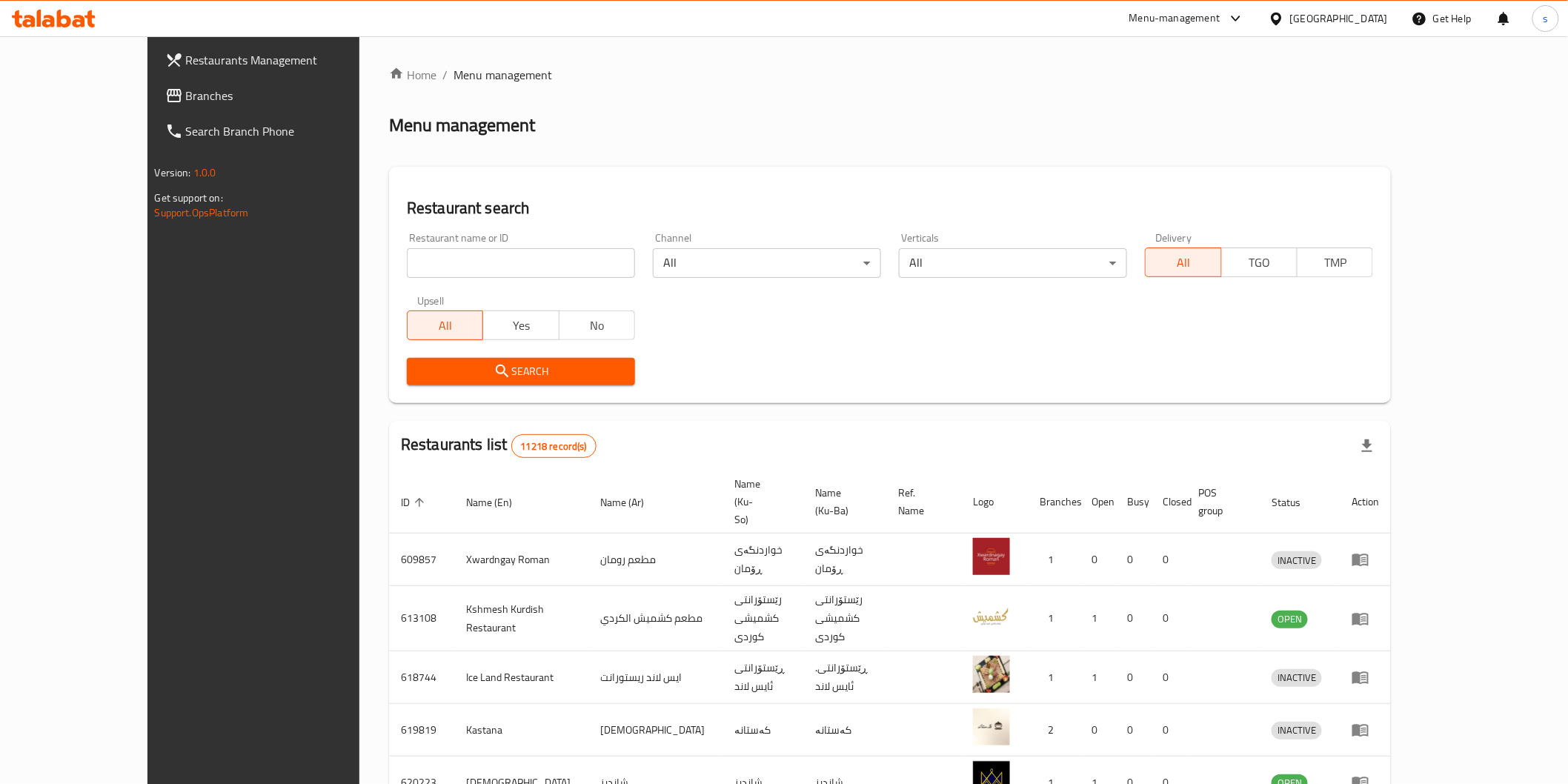
click at [536, 261] on input "search" at bounding box center [521, 263] width 228 height 30
paste input "Santa Marina Pizza"
type input "Santa Marina Pizza"
click button "Search" at bounding box center [521, 371] width 228 height 27
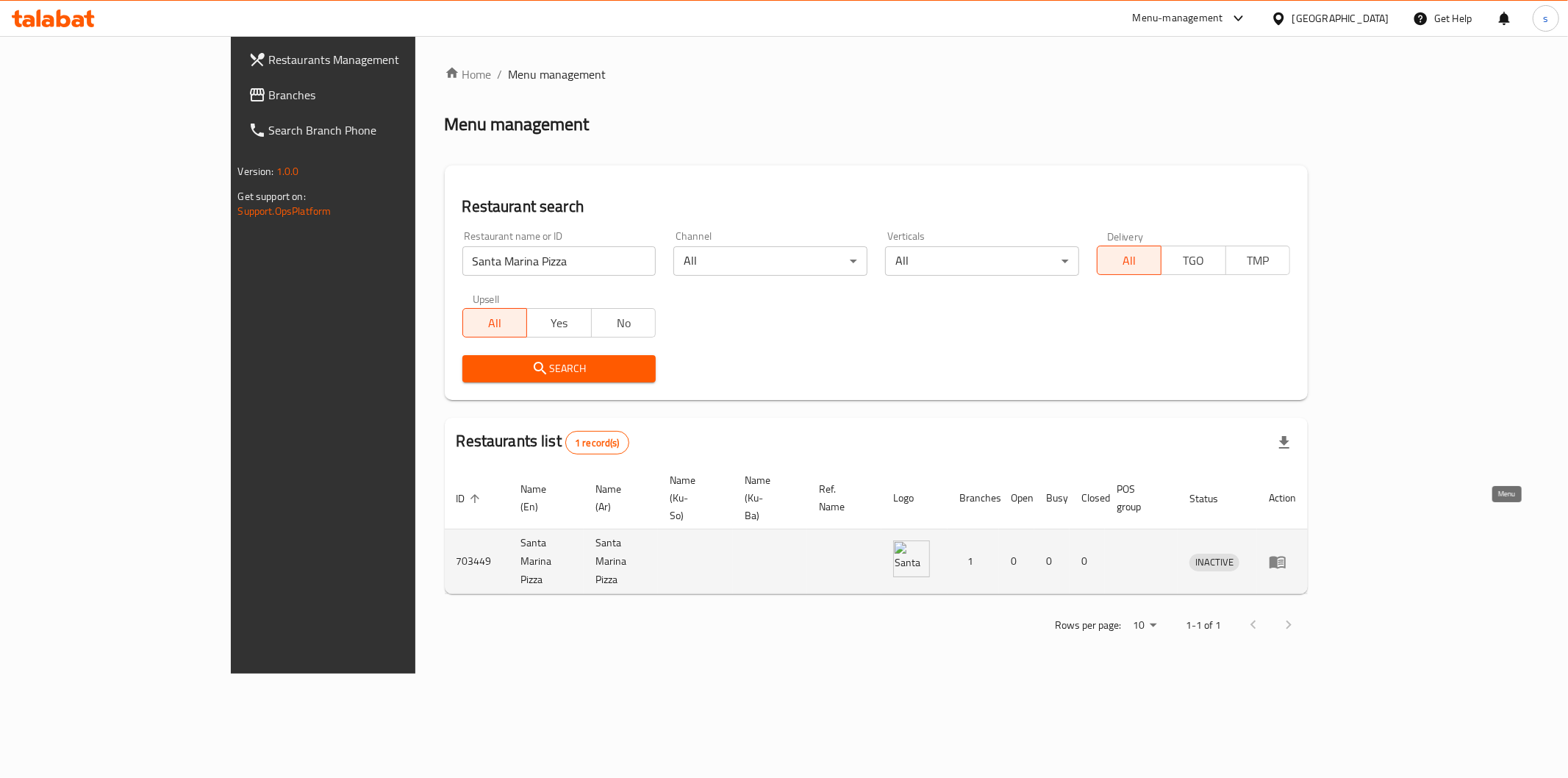
click at [1285, 555] on icon "enhanced table" at bounding box center [1278, 562] width 17 height 13
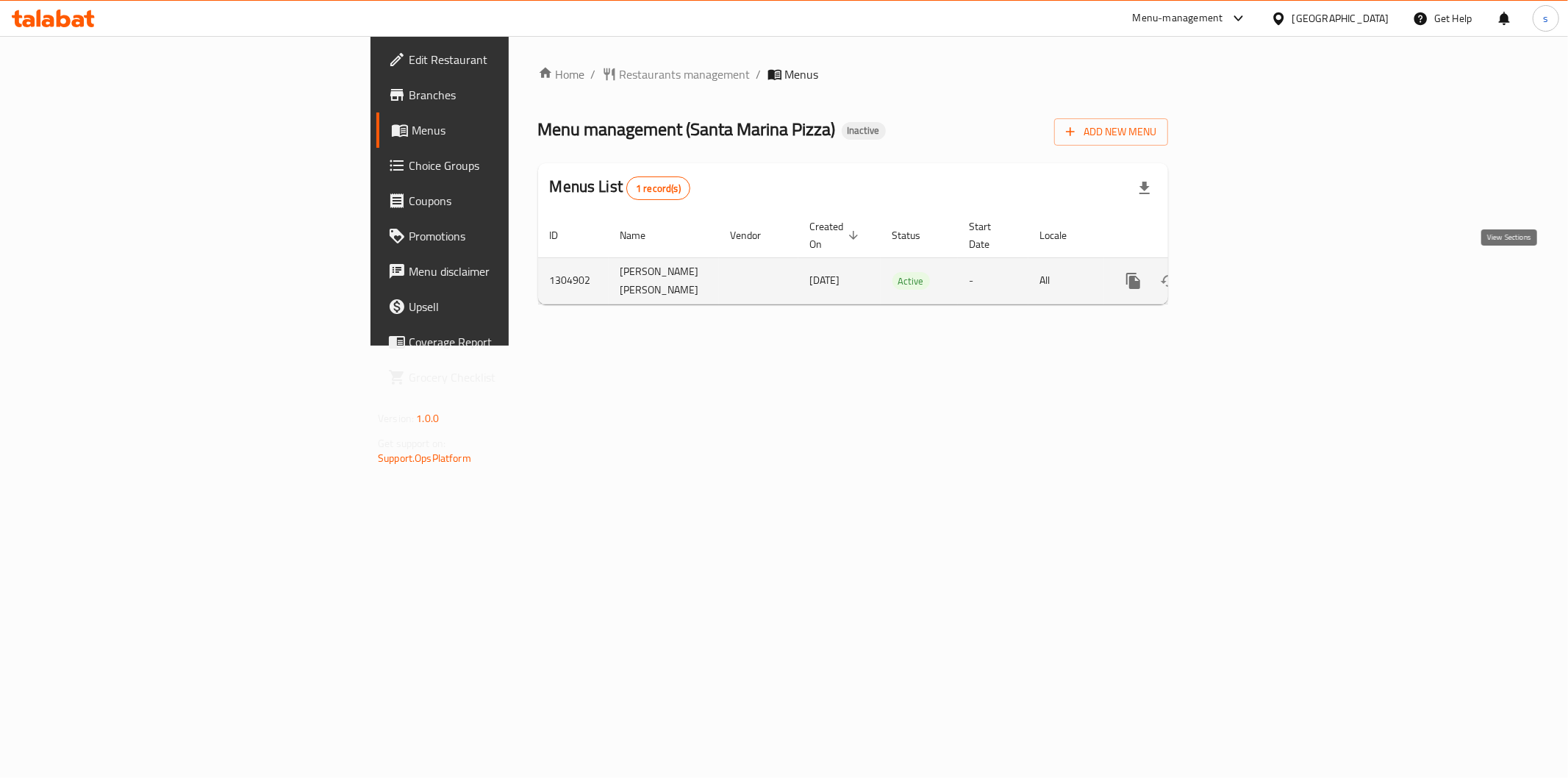
click at [1257, 281] on link "enhanced table" at bounding box center [1239, 280] width 35 height 35
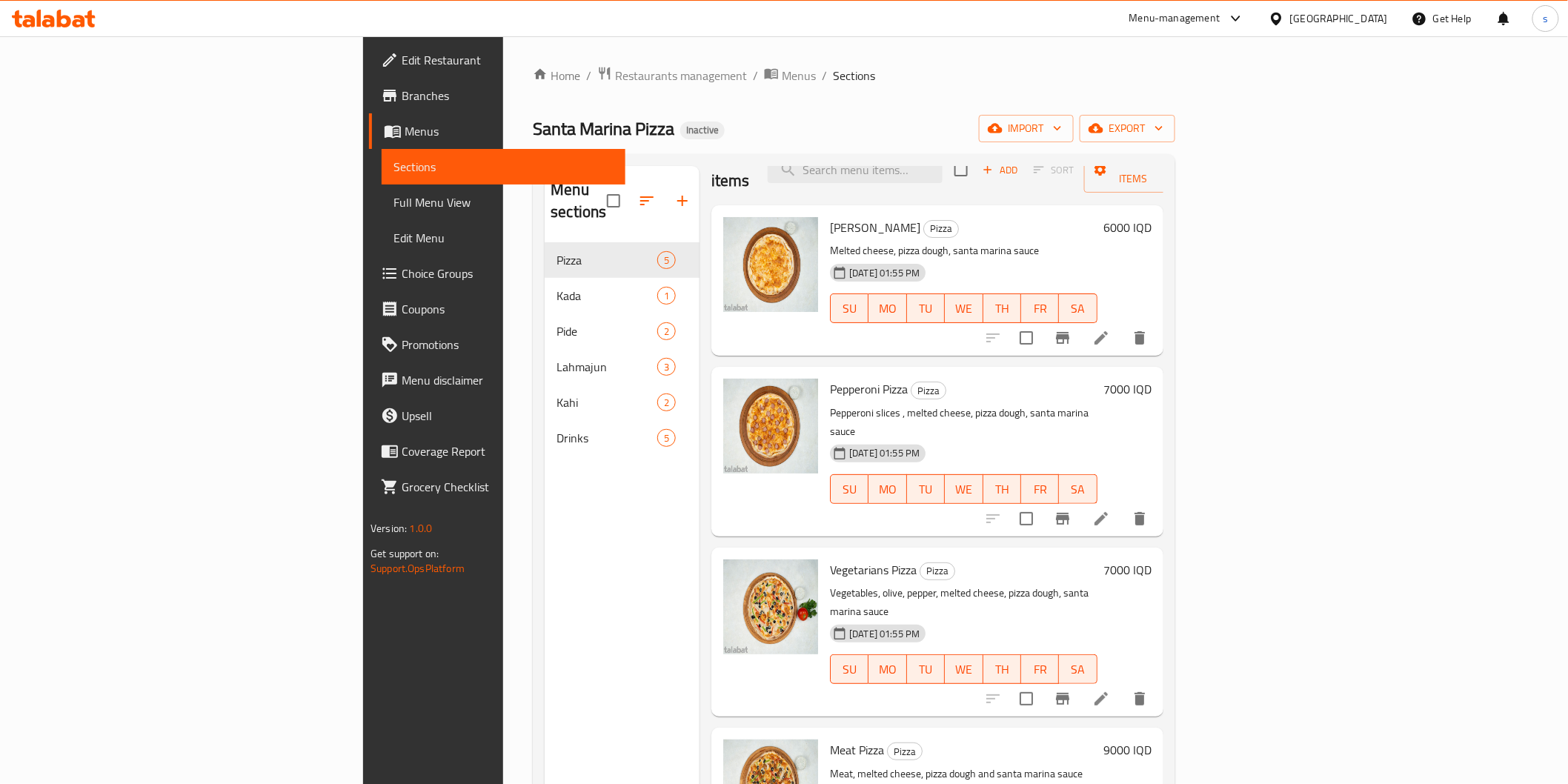
scroll to position [61, 0]
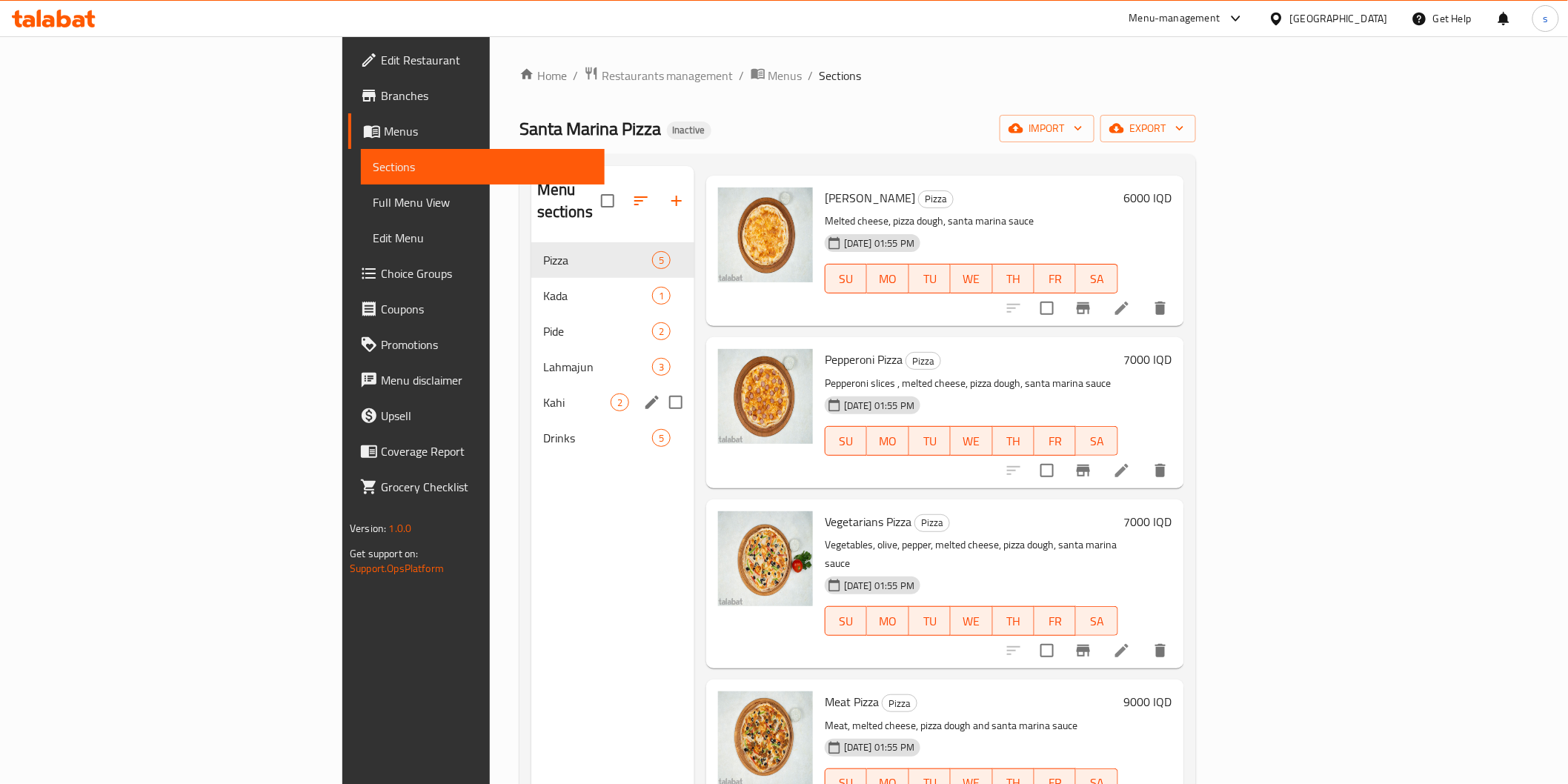
click at [531, 385] on div "Kahi 2" at bounding box center [612, 402] width 163 height 36
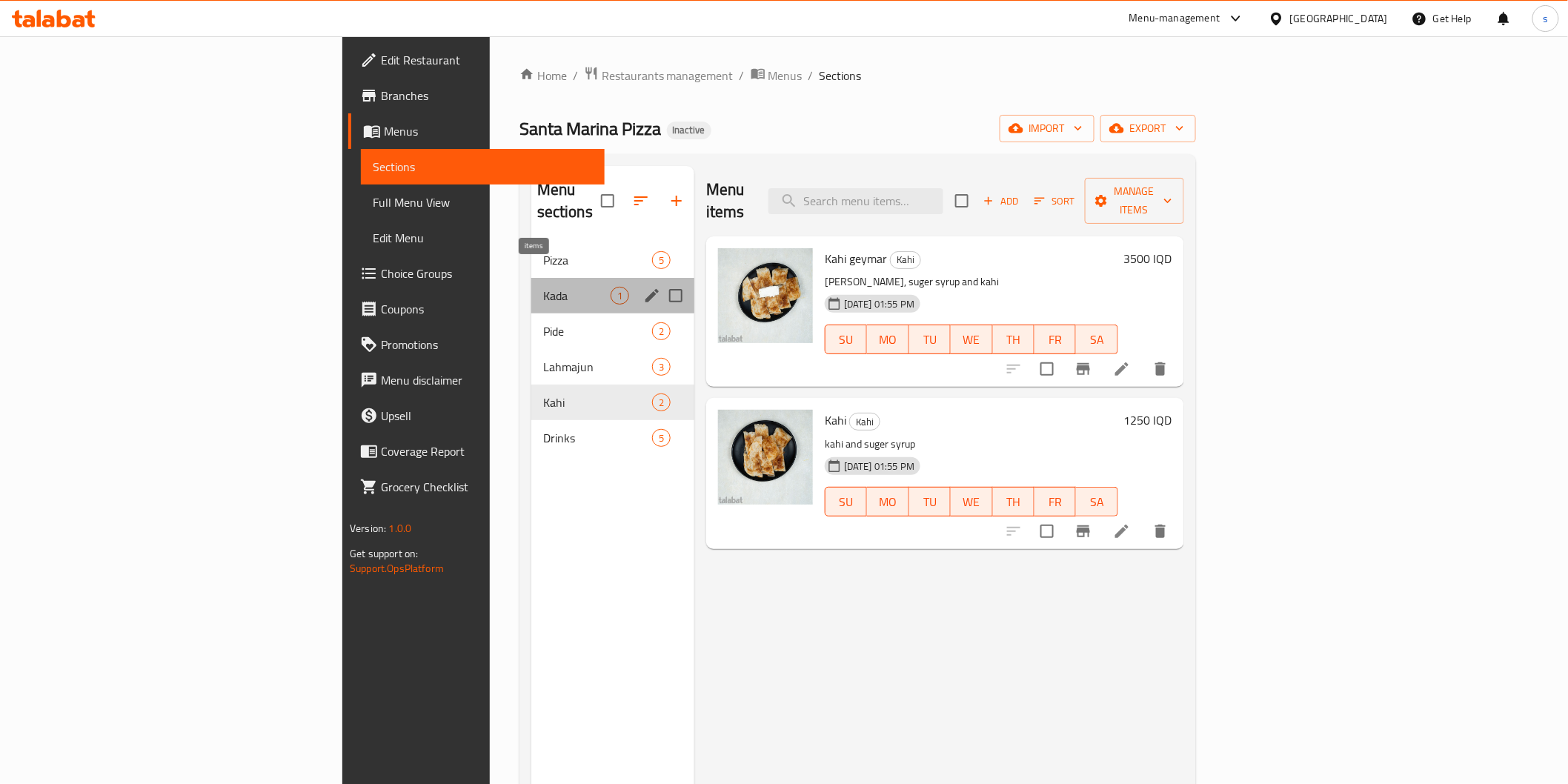
click at [612, 289] on span "1" at bounding box center [620, 295] width 17 height 14
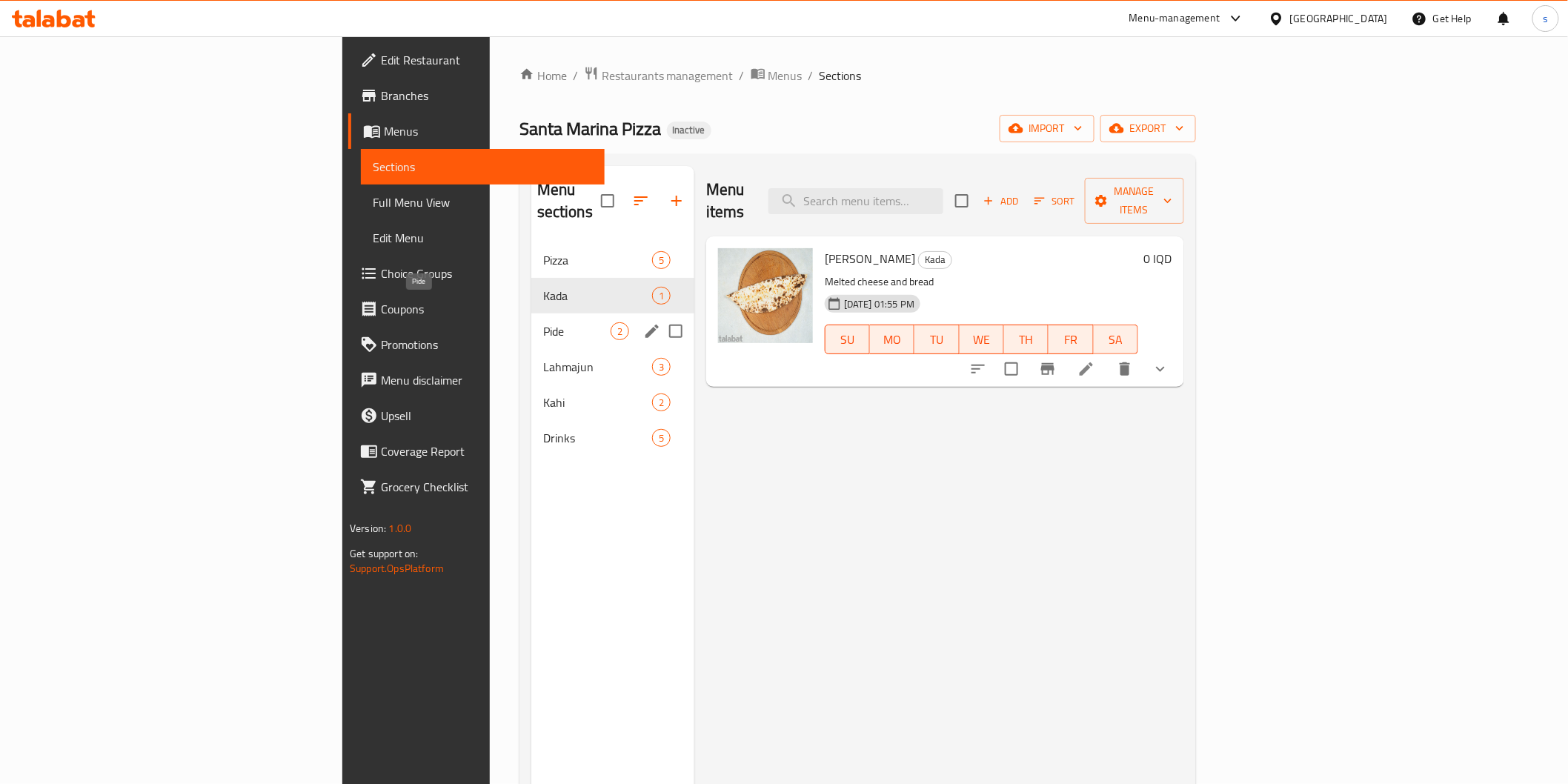
click at [543, 322] on span "Pide" at bounding box center [577, 330] width 67 height 17
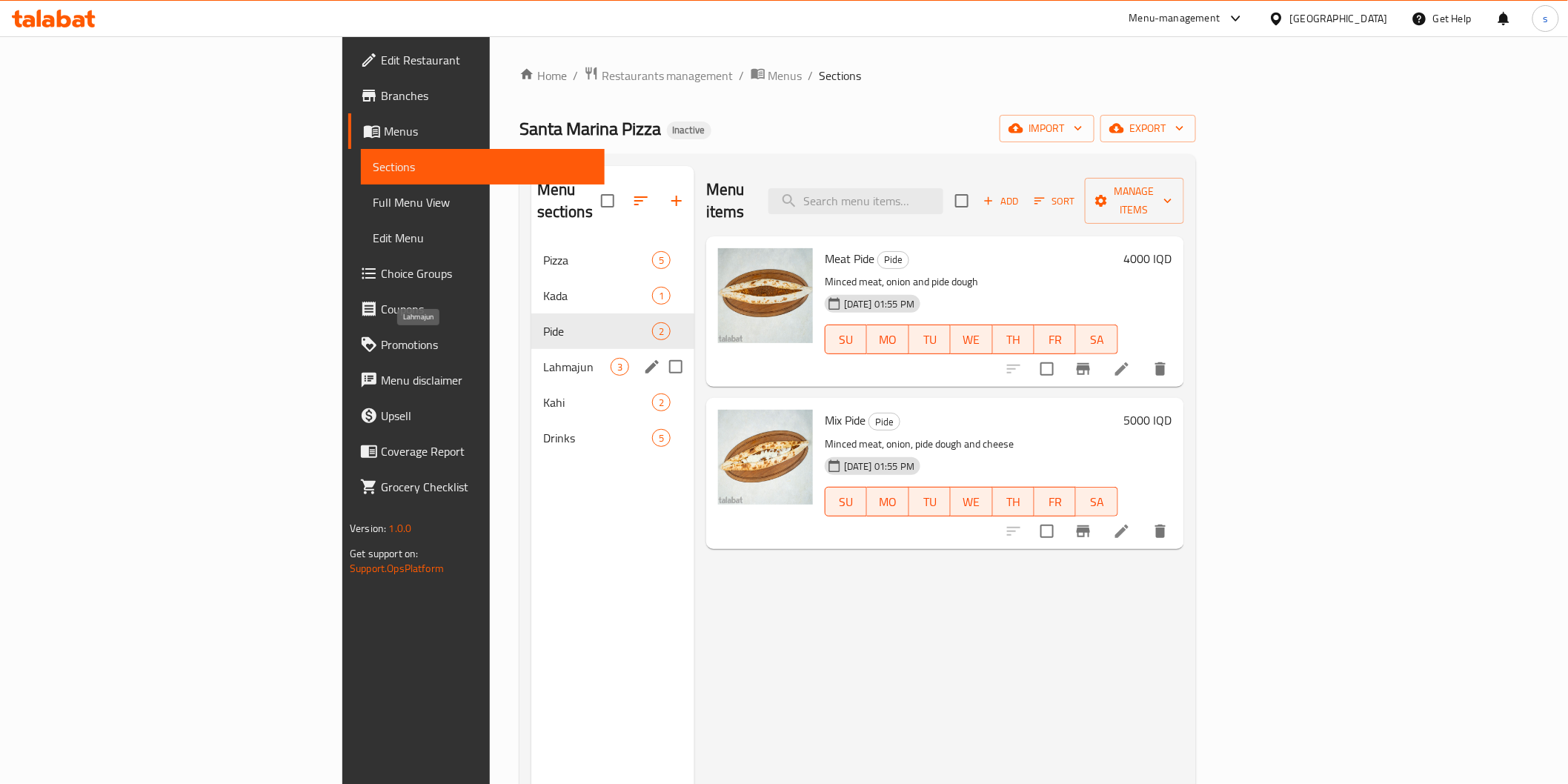
click at [543, 358] on span "Lahmajun" at bounding box center [577, 366] width 67 height 17
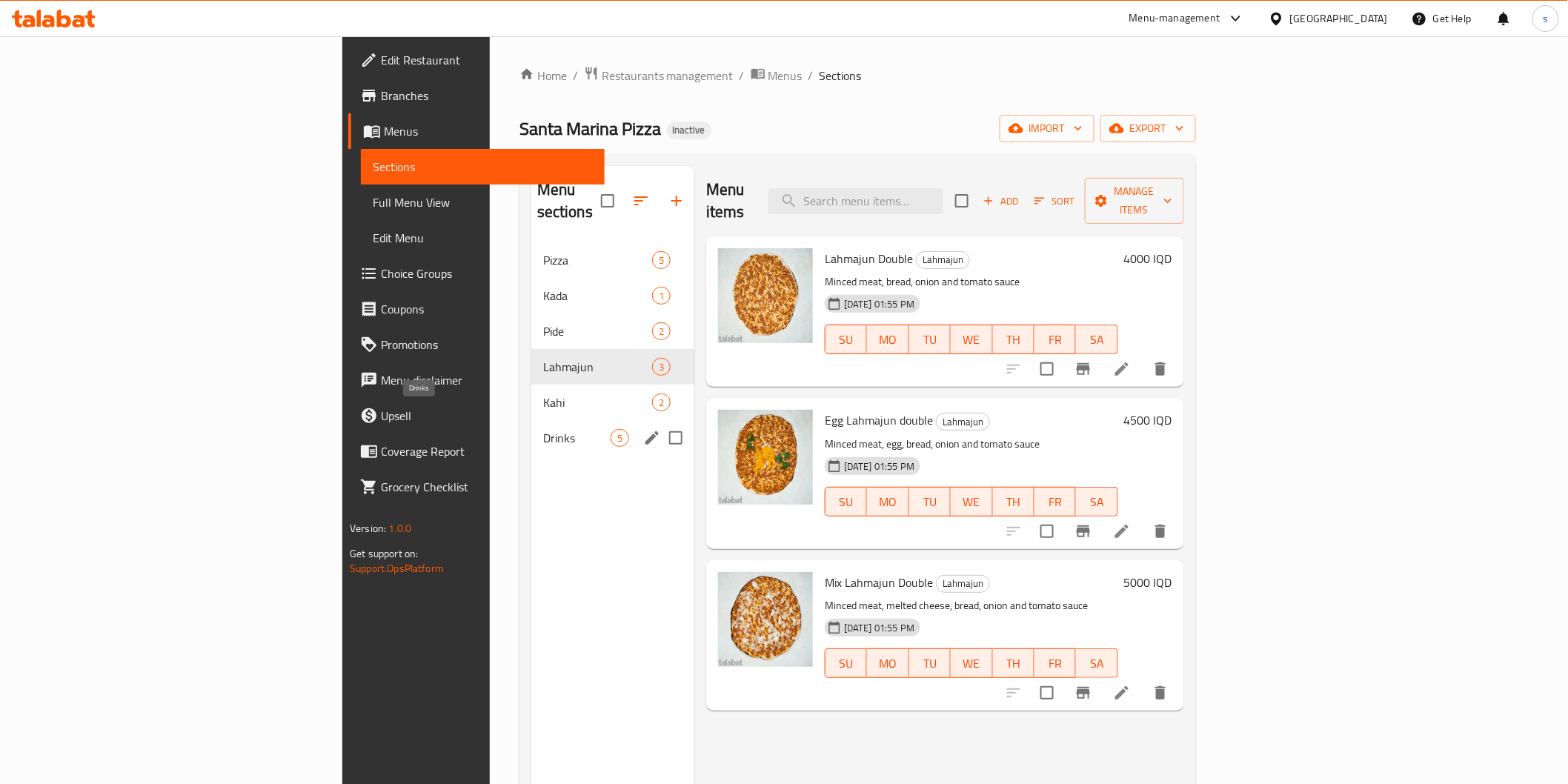
click at [543, 429] on span "Drinks" at bounding box center [577, 437] width 67 height 17
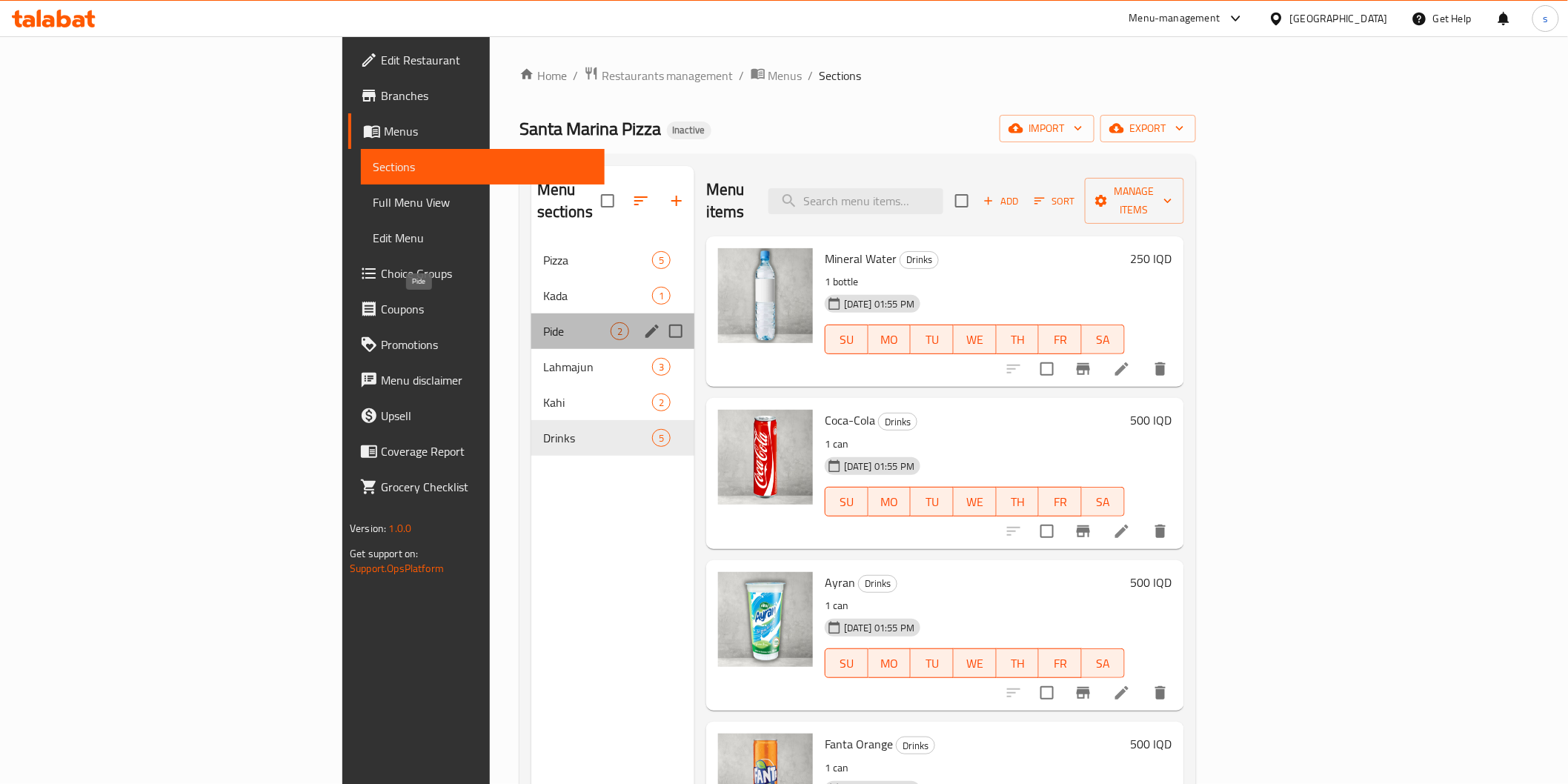
click at [543, 322] on span "Pide" at bounding box center [577, 330] width 67 height 17
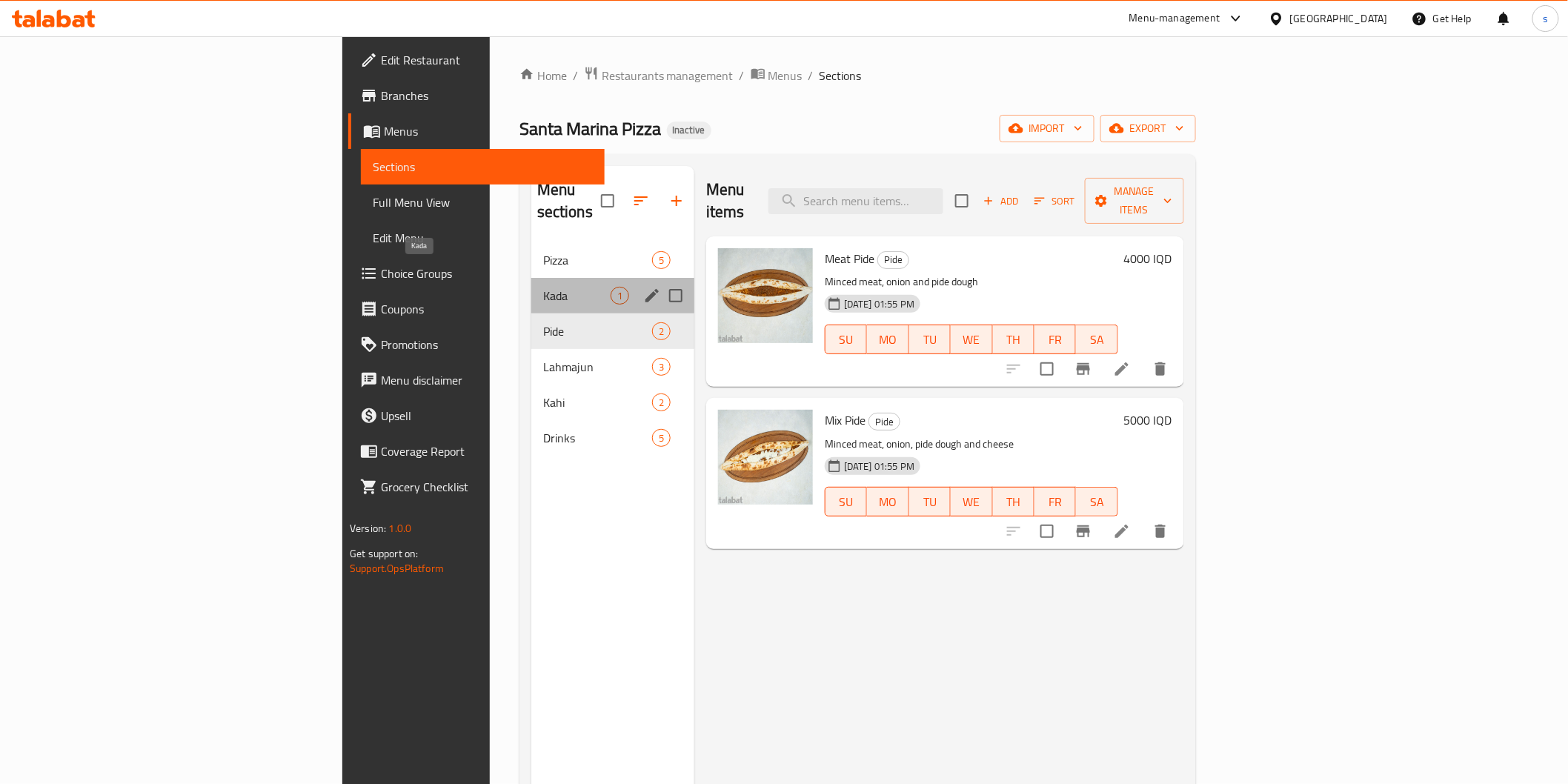
click at [543, 286] on span "Kada" at bounding box center [577, 295] width 67 height 17
